Goal: Task Accomplishment & Management: Use online tool/utility

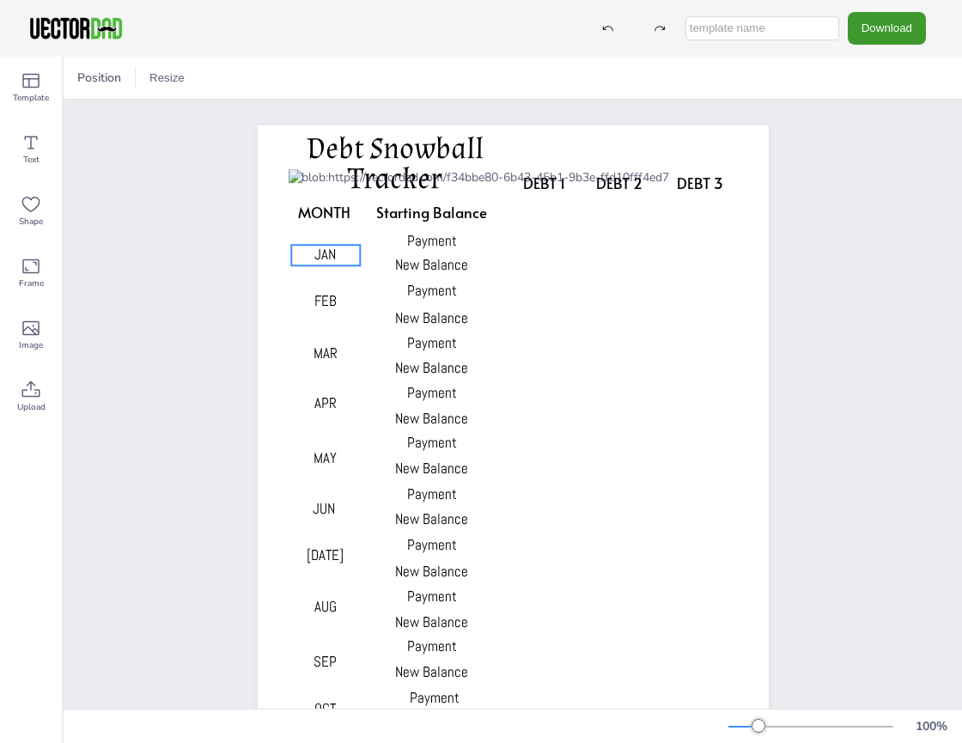
click at [324, 255] on span "JAN" at bounding box center [324, 254] width 21 height 19
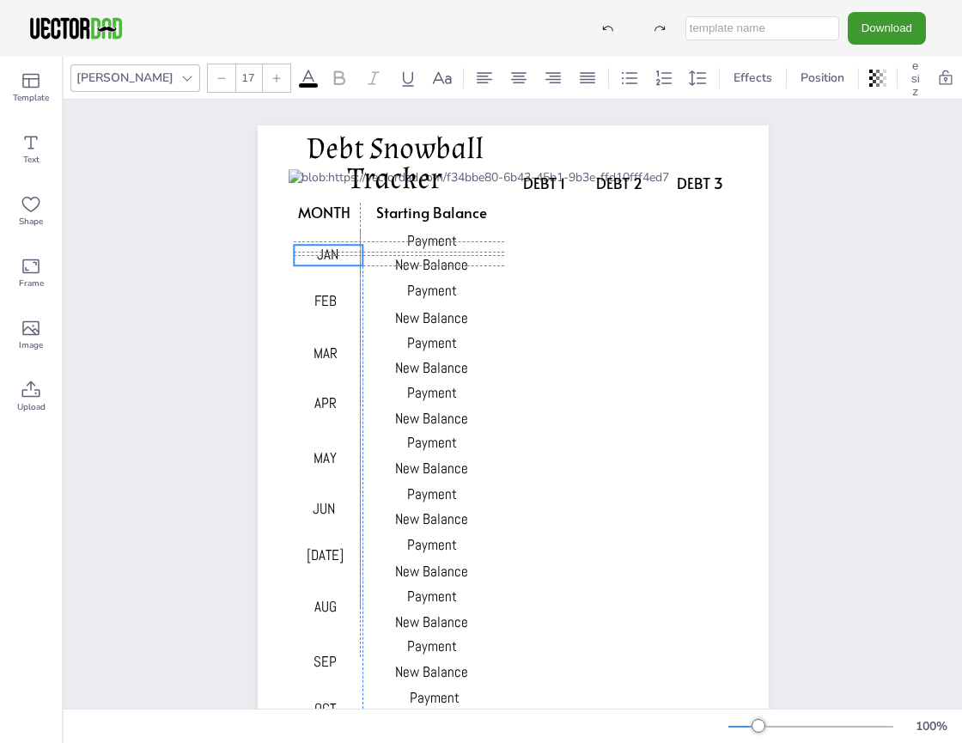
click at [326, 255] on span "JAN" at bounding box center [327, 254] width 21 height 19
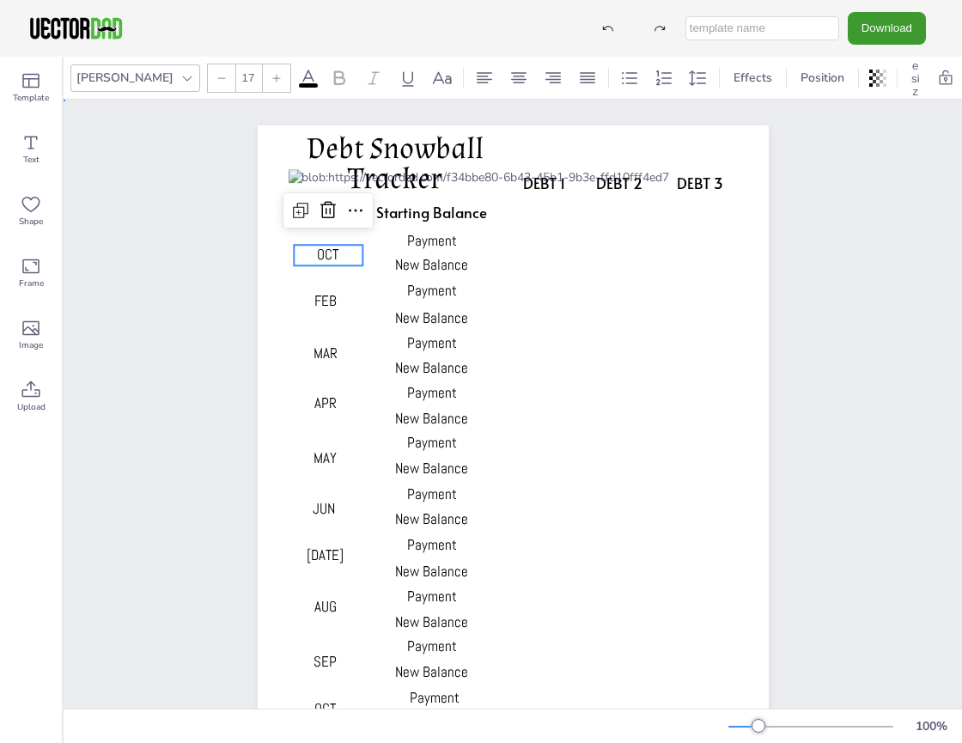
click at [205, 308] on div "DEBT 1 DEBT 2 DEBT 3 MONTH Starting Balance Payment New Balance Payment New Bal…" at bounding box center [513, 487] width 659 height 775
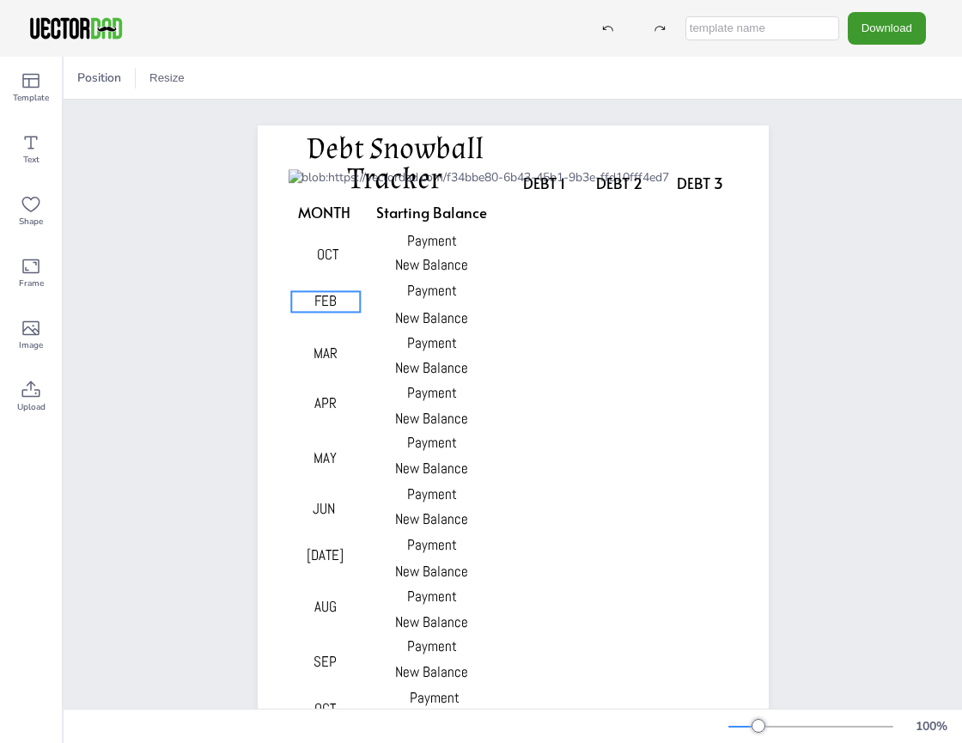
click at [331, 303] on p "FEB" at bounding box center [325, 301] width 69 height 21
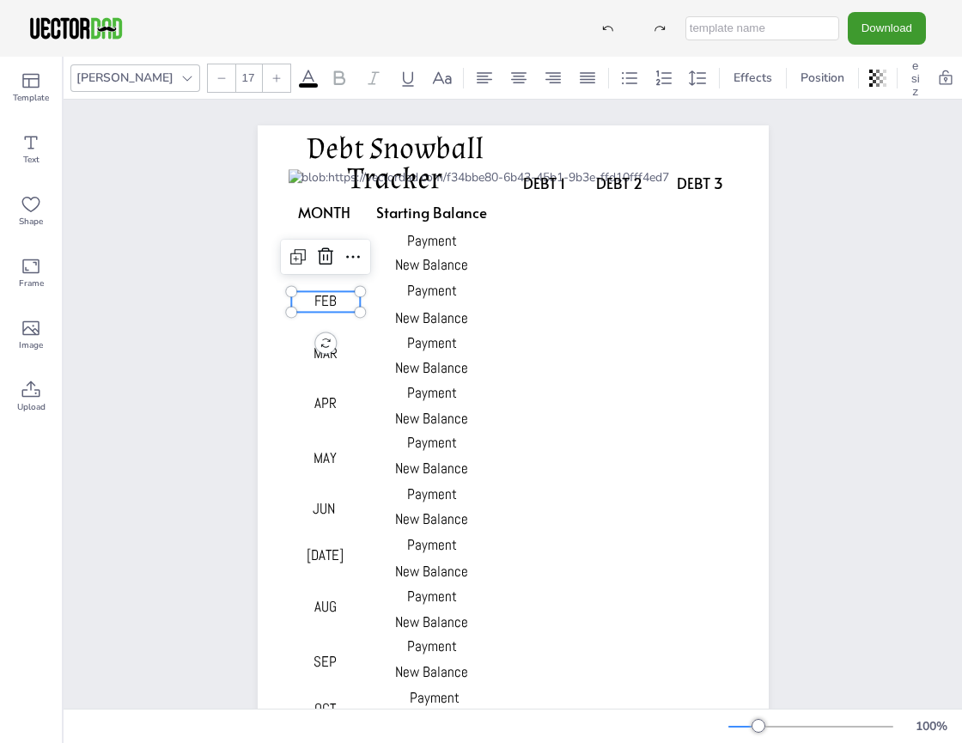
click at [331, 303] on p "FEB" at bounding box center [325, 301] width 69 height 21
type input "17"
click at [336, 349] on p "MAR" at bounding box center [325, 354] width 69 height 21
click at [336, 352] on p "MAR" at bounding box center [325, 354] width 69 height 21
click at [336, 351] on p "MAR" at bounding box center [325, 354] width 69 height 21
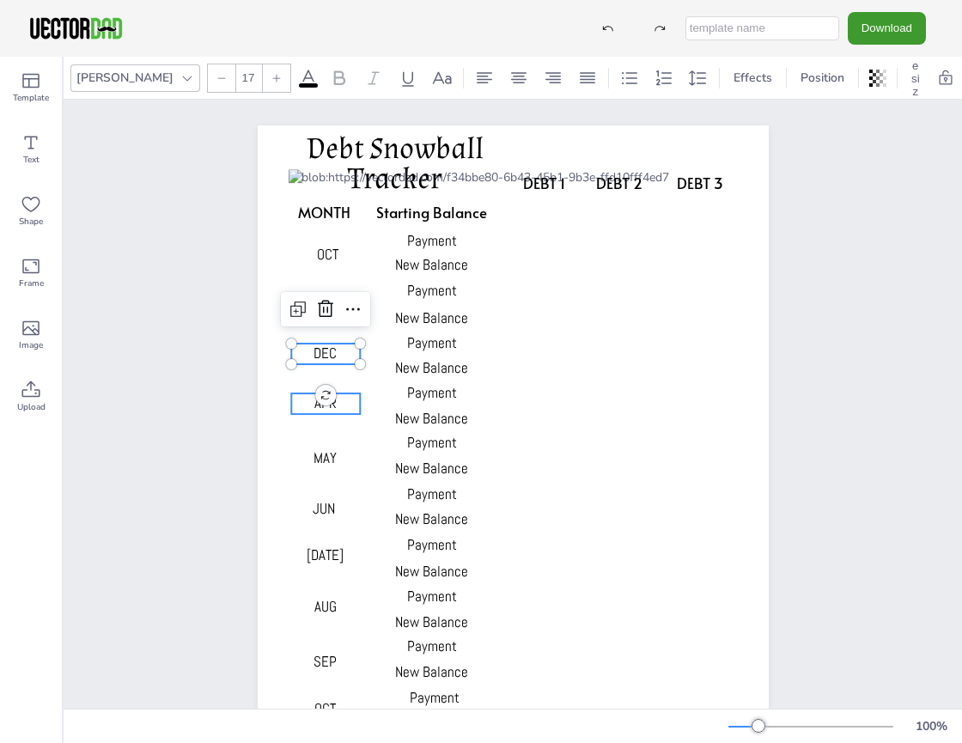
click at [336, 398] on p "APR" at bounding box center [325, 404] width 69 height 21
type input "17"
click at [336, 398] on p "APR" at bounding box center [325, 404] width 69 height 21
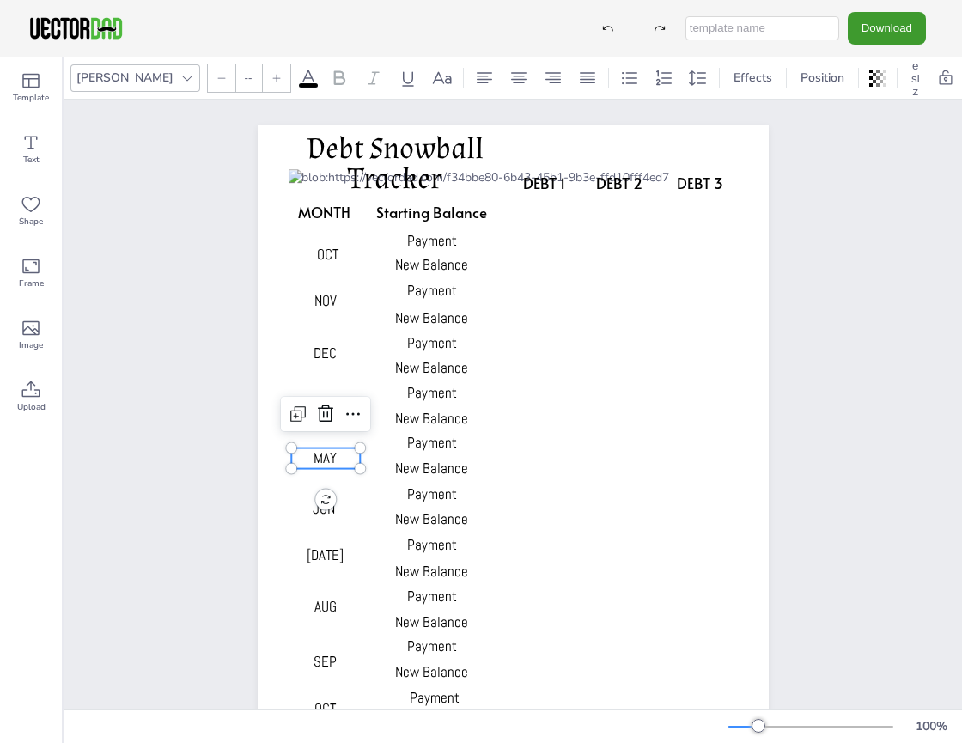
type input "17"
click at [338, 457] on p "MAY" at bounding box center [325, 458] width 69 height 21
type input "17"
click at [339, 507] on p "JUN" at bounding box center [324, 509] width 69 height 21
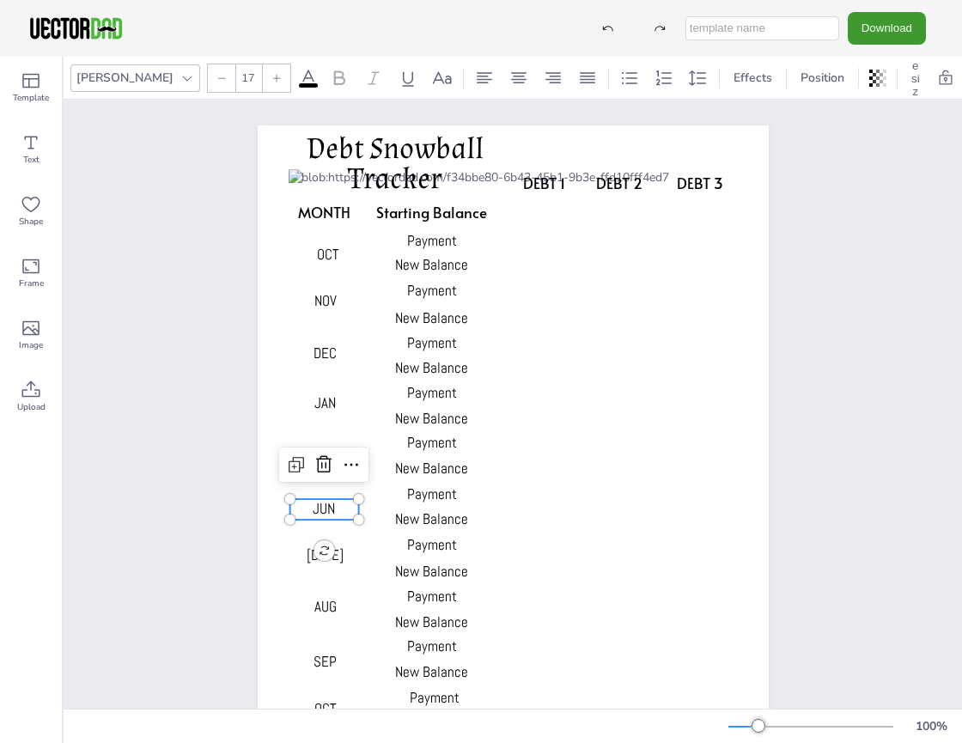
click at [339, 507] on p "JUN" at bounding box center [324, 509] width 69 height 21
type input "17"
click at [333, 554] on p "[DATE]" at bounding box center [325, 556] width 69 height 21
type input "17"
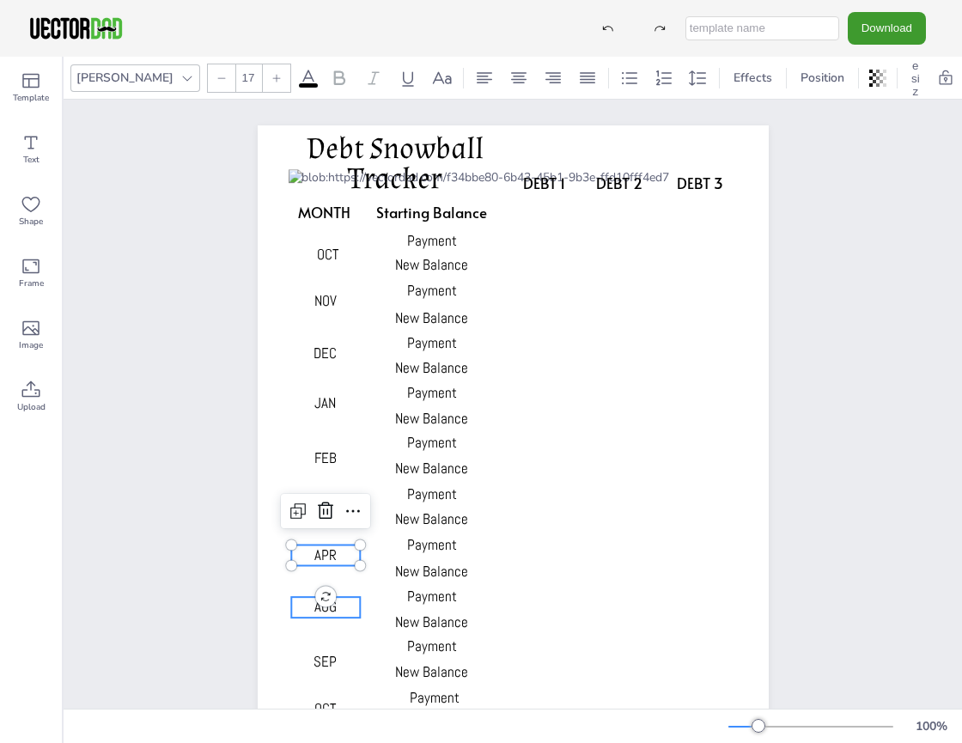
click at [333, 607] on p "AUG" at bounding box center [325, 607] width 69 height 21
click at [333, 607] on p "AUG" at bounding box center [328, 607] width 69 height 21
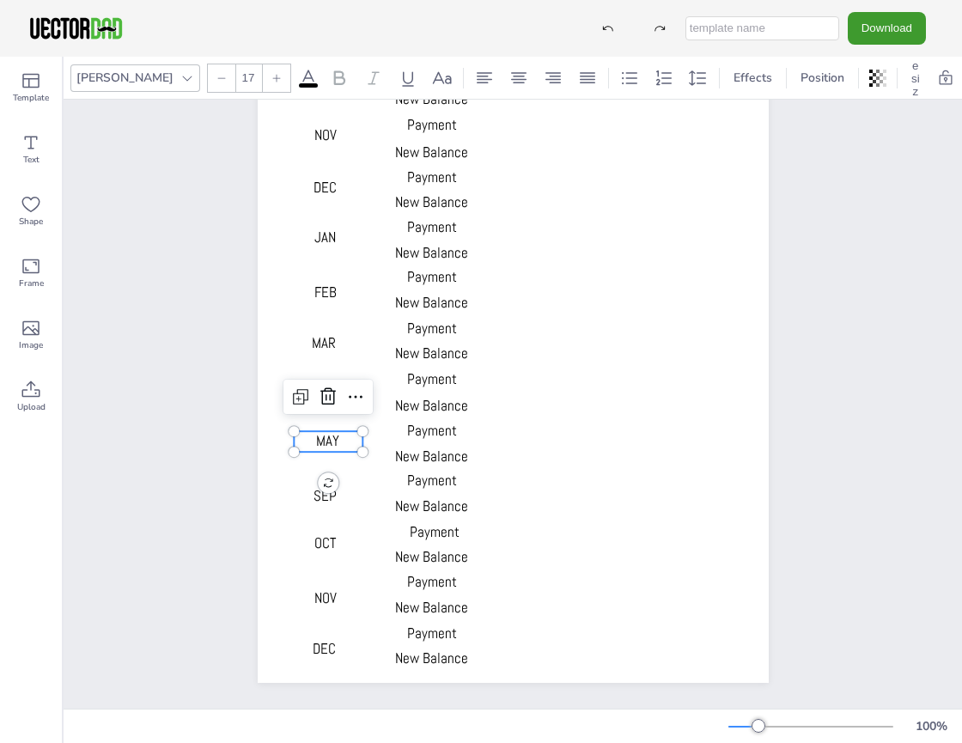
scroll to position [179, 0]
type input "17"
click at [336, 486] on p "SEP" at bounding box center [325, 496] width 69 height 21
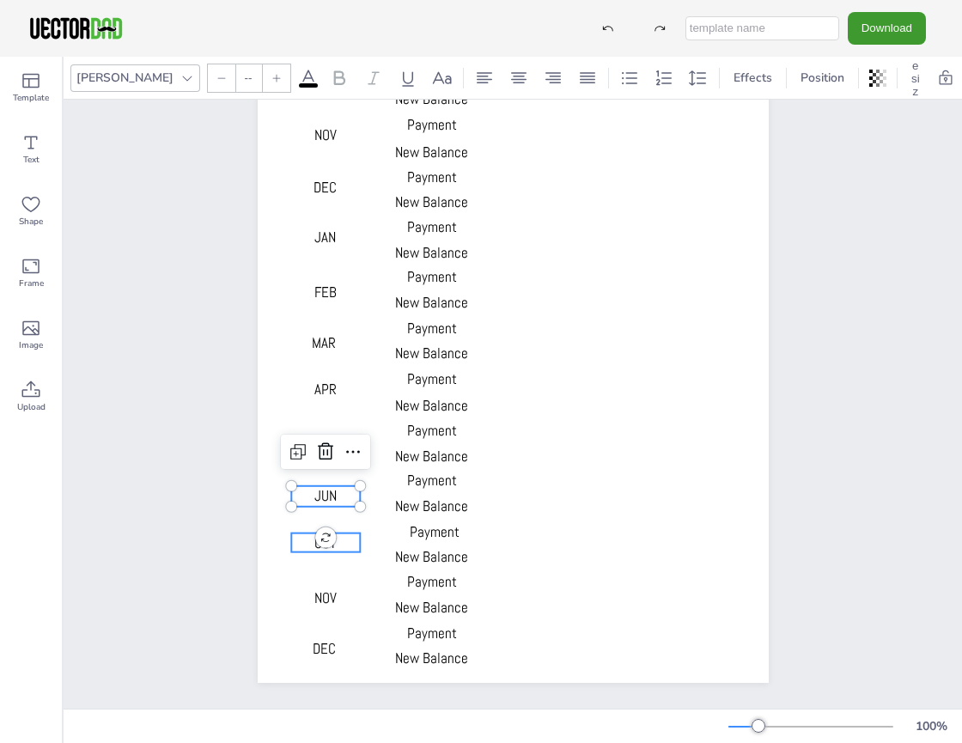
type input "17"
click at [336, 534] on p "OCT" at bounding box center [325, 543] width 69 height 19
type input "17"
click at [332, 589] on p "NOV" at bounding box center [325, 598] width 69 height 19
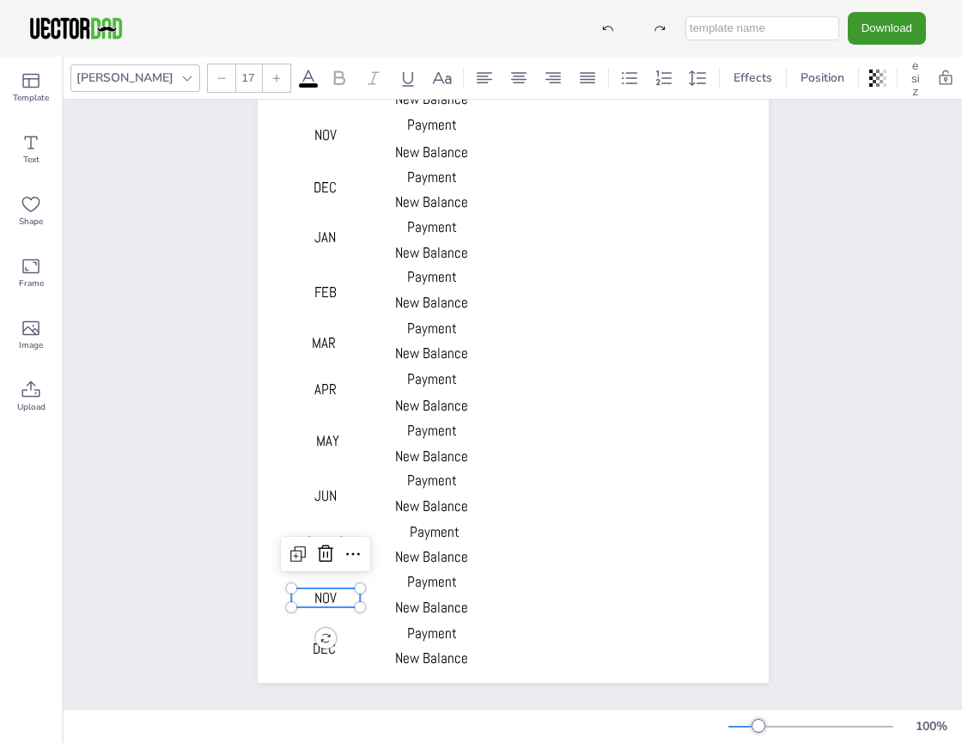
click at [332, 589] on p "NOV" at bounding box center [325, 598] width 69 height 19
type input "17"
click at [334, 639] on p "DEC" at bounding box center [324, 648] width 69 height 19
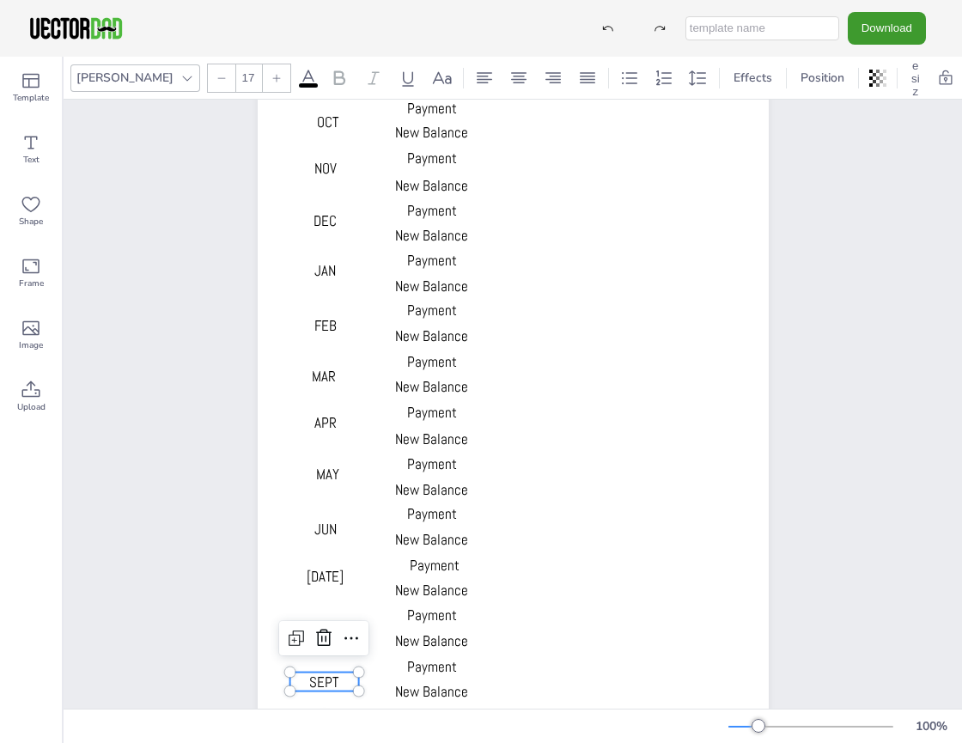
scroll to position [132, 0]
click at [138, 448] on div "DEBT 1 DEBT 2 DEBT 3 MONTH Starting Balance Payment New Balance Payment New Bal…" at bounding box center [513, 354] width 899 height 775
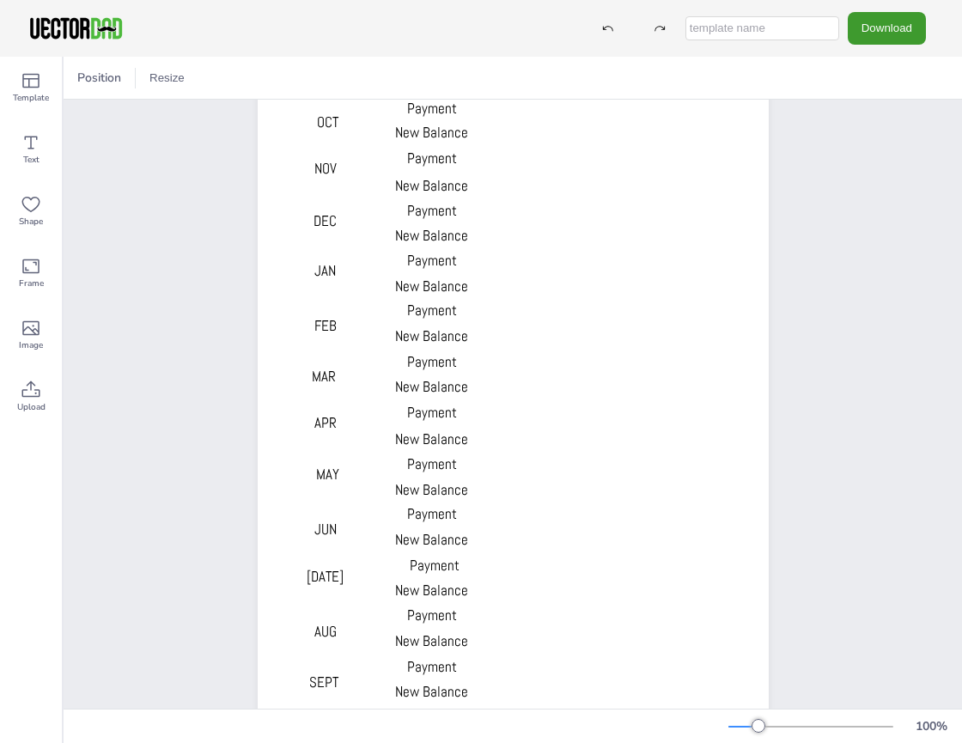
click at [138, 448] on div "DEBT 1 DEBT 2 DEBT 3 MONTH Starting Balance Payment New Balance Payment New Bal…" at bounding box center [513, 354] width 899 height 775
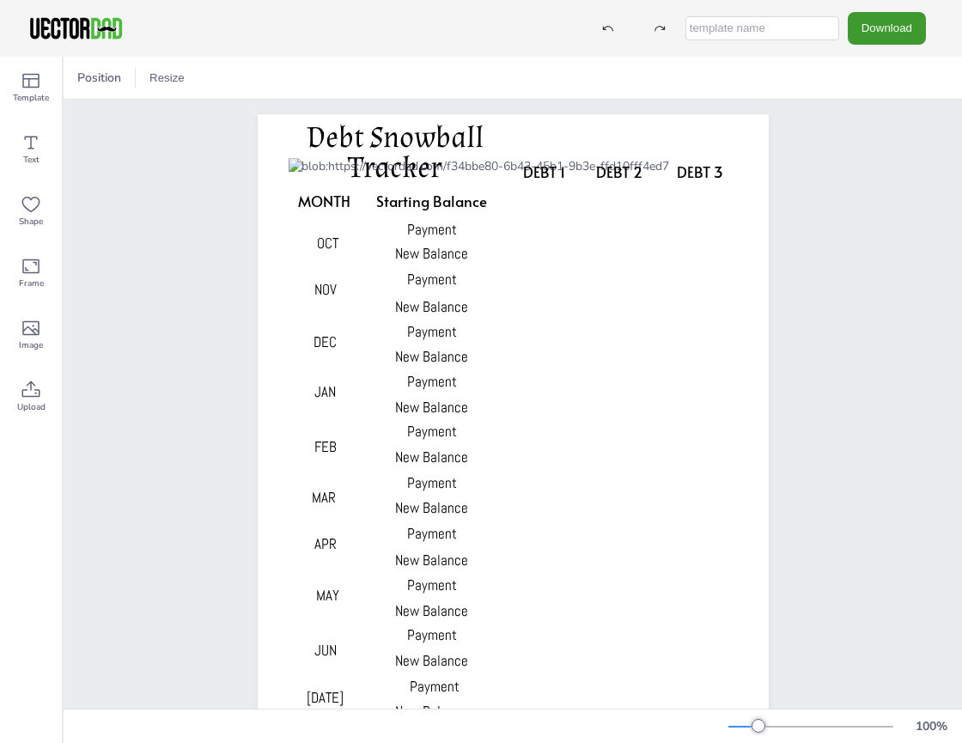
scroll to position [0, 0]
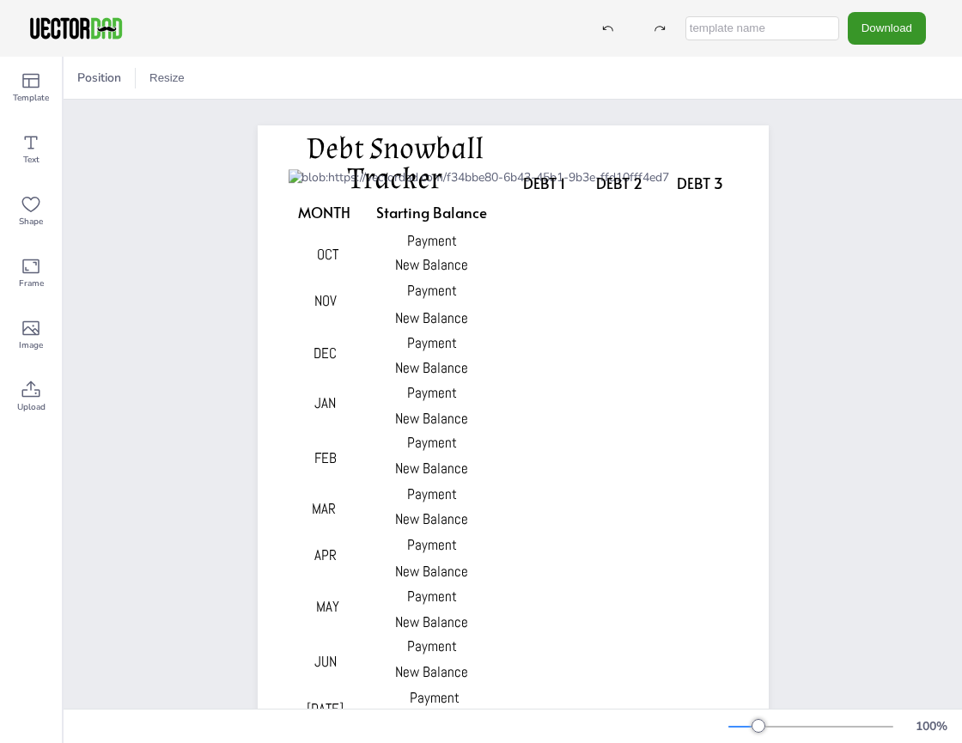
click at [889, 34] on button "Download" at bounding box center [887, 28] width 78 height 32
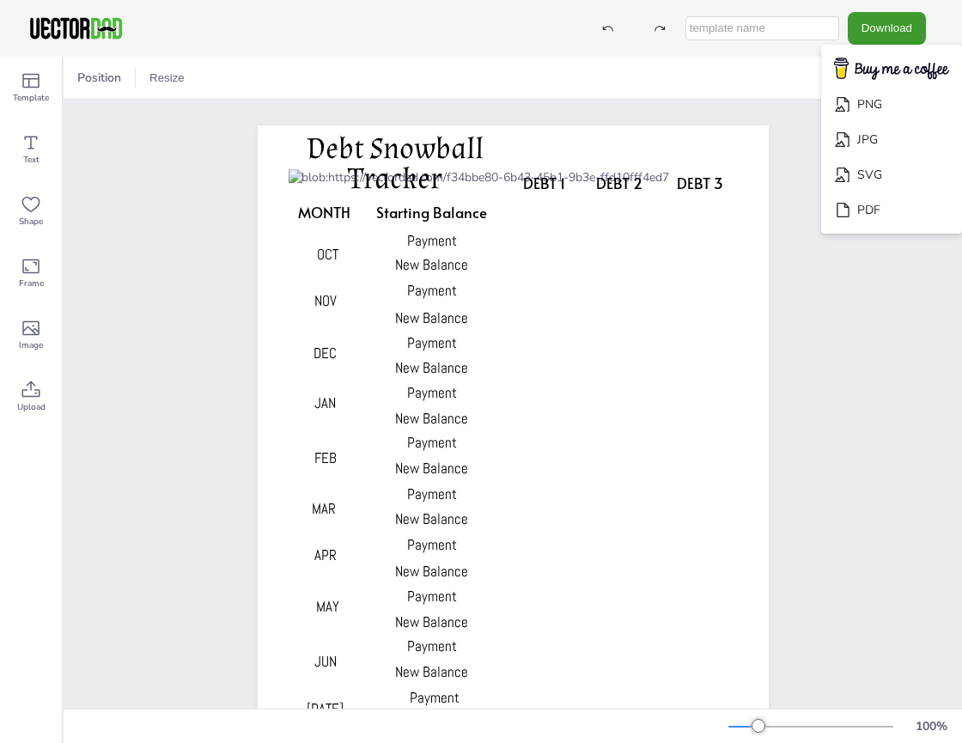
click at [889, 539] on div "DEBT 1 DEBT 2 DEBT 3 MONTH Starting Balance Payment New Balance Payment New Bal…" at bounding box center [513, 487] width 899 height 775
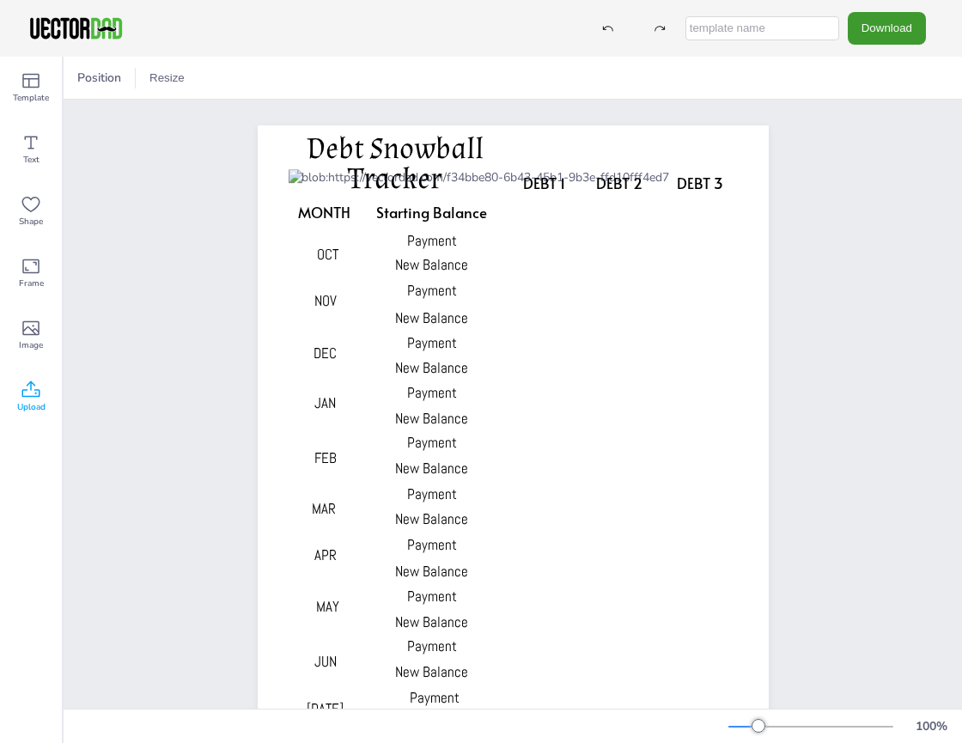
click at [33, 398] on icon at bounding box center [31, 390] width 21 height 21
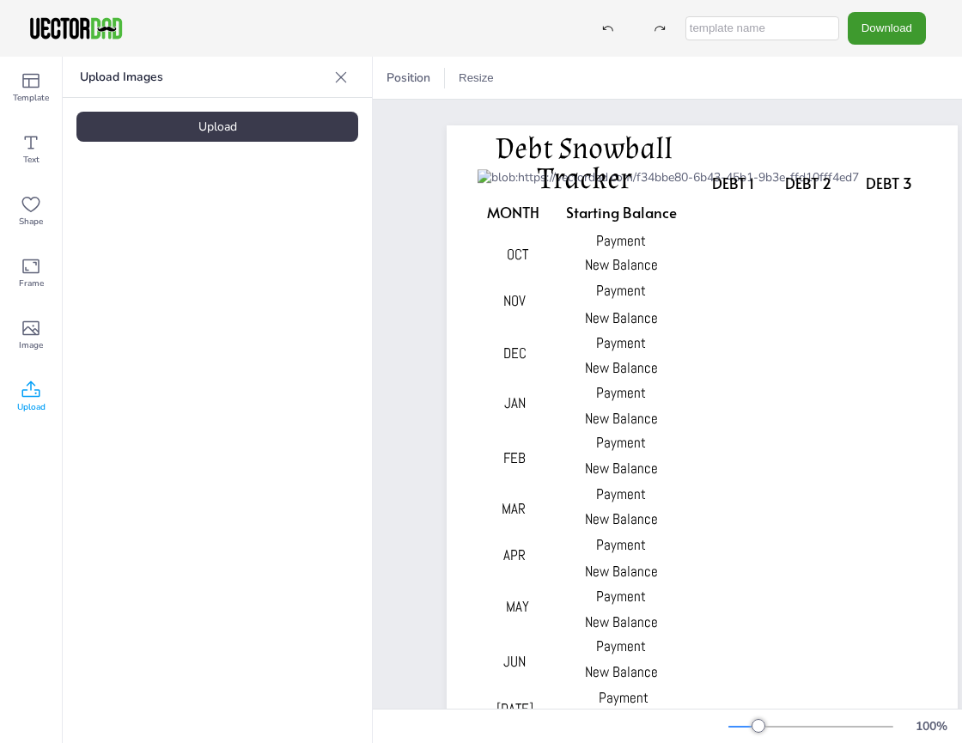
click at [221, 131] on div "Upload" at bounding box center [217, 127] width 282 height 30
click at [882, 34] on button "Download" at bounding box center [887, 28] width 78 height 32
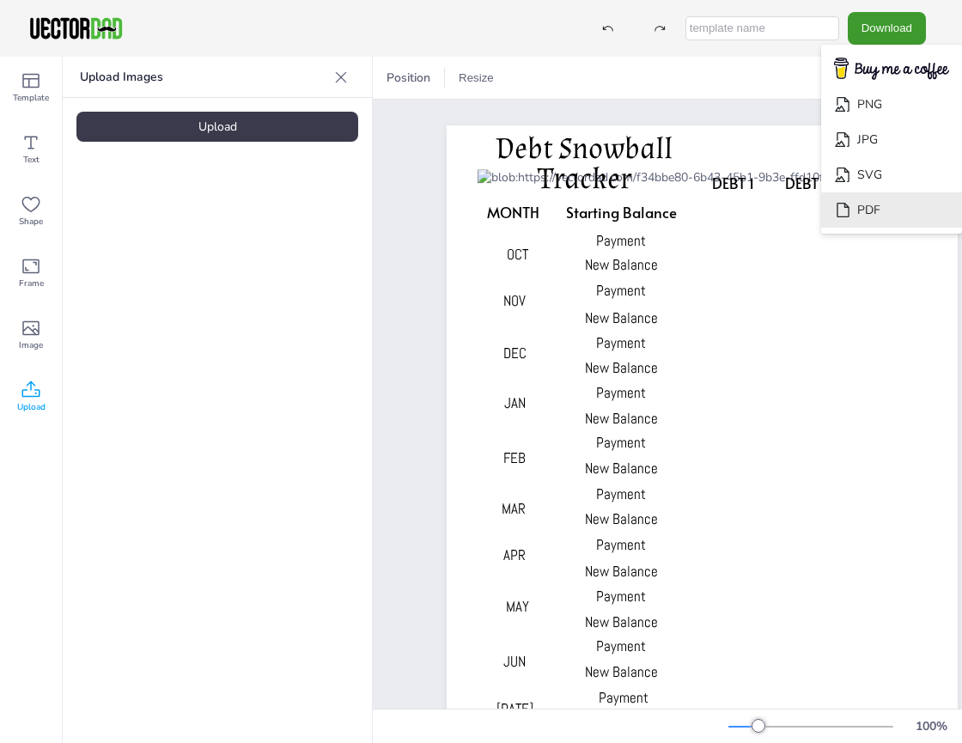
click at [871, 213] on li "PDF" at bounding box center [891, 209] width 141 height 35
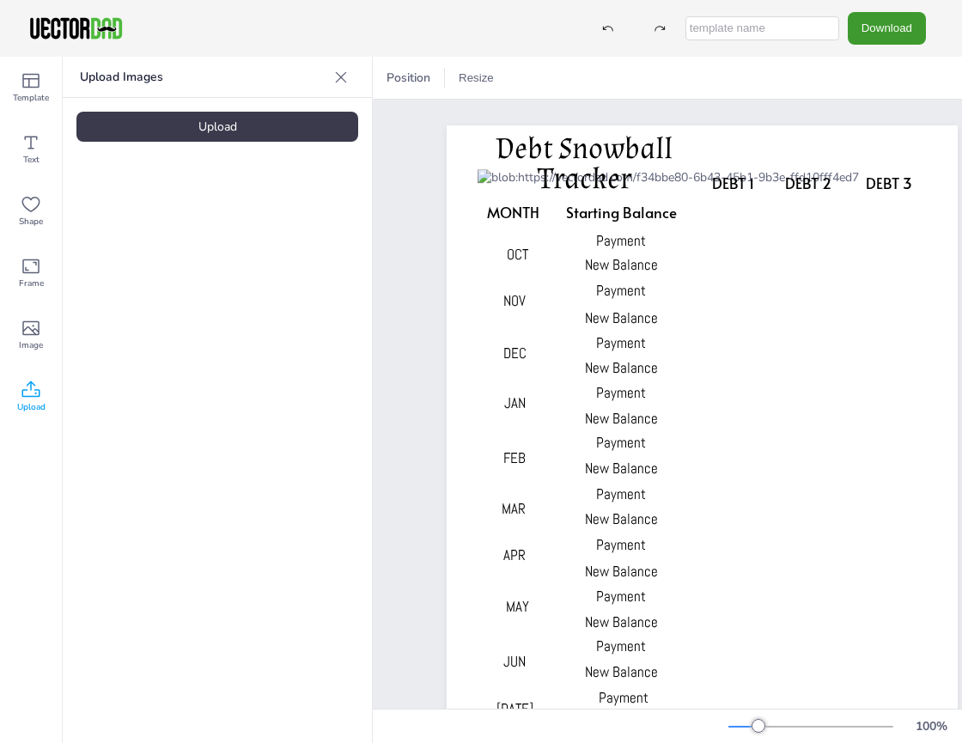
click at [317, 290] on div "Upload Images Upload" at bounding box center [217, 400] width 309 height 686
